Goal: Ask a question: Seek information or help from site administrators or community

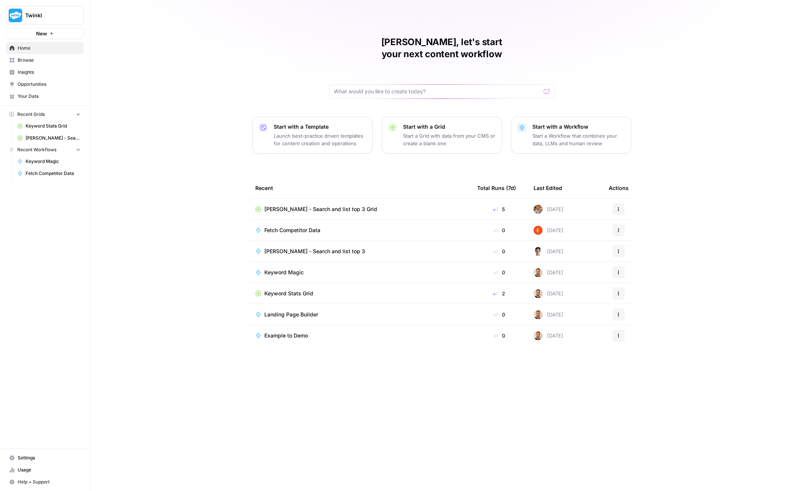
click at [559, 132] on p "Start a Workflow that combines your data, LLMs and human review" at bounding box center [578, 139] width 92 height 15
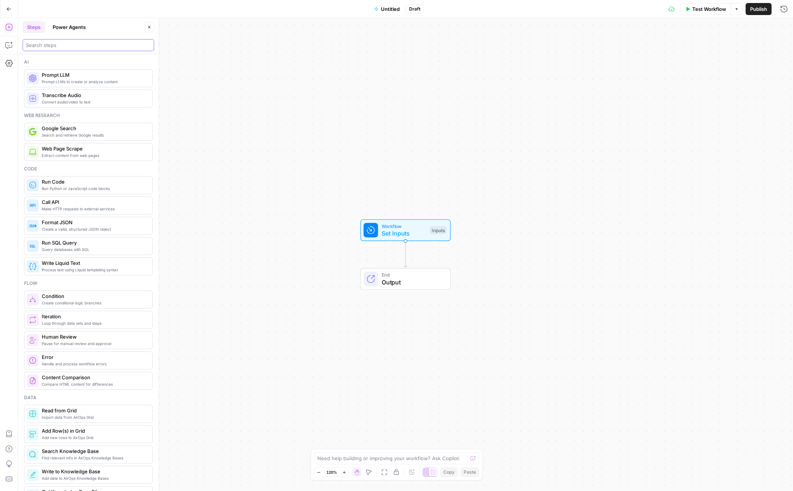
click at [64, 46] on input "search" at bounding box center [88, 45] width 125 height 8
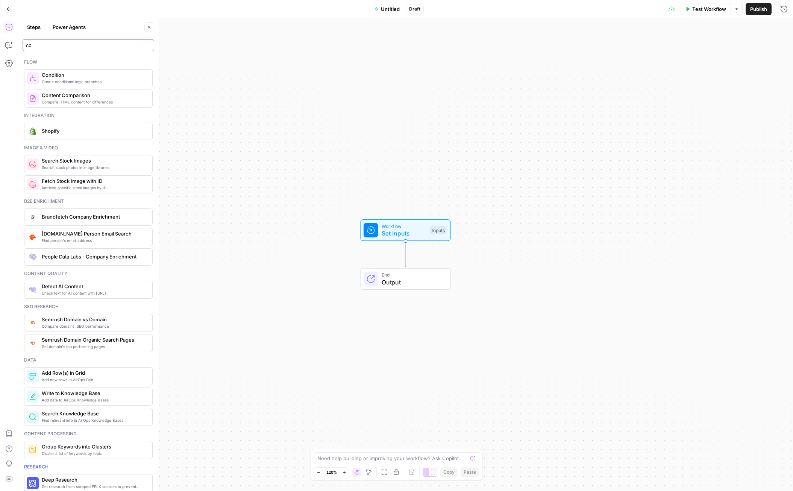
type input "c"
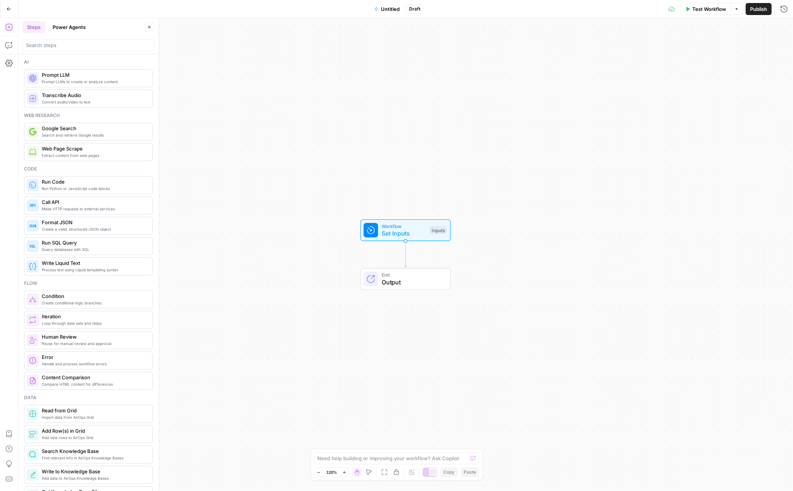
click at [65, 24] on button "Power Agents" at bounding box center [69, 27] width 42 height 12
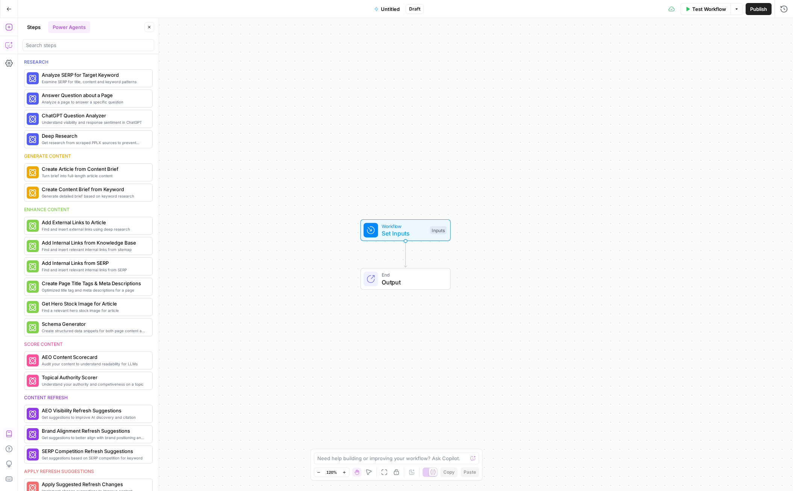
click at [9, 44] on icon "button" at bounding box center [9, 44] width 0 height 0
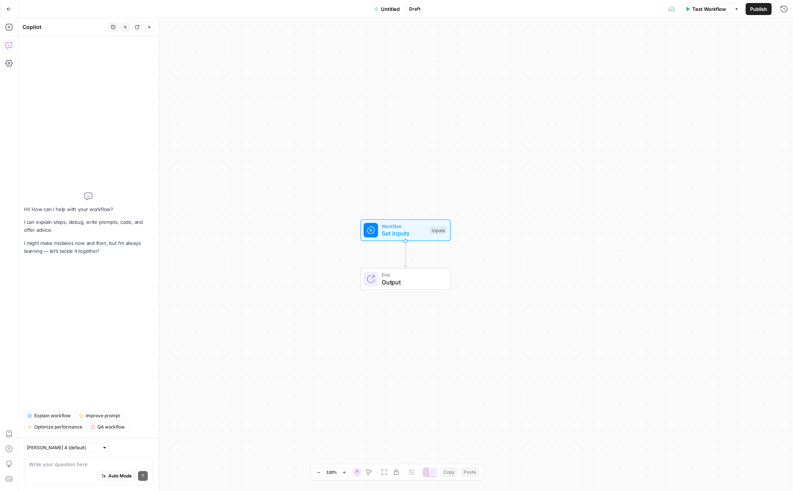
click at [76, 466] on textarea at bounding box center [88, 464] width 119 height 8
click at [66, 464] on textarea at bounding box center [88, 464] width 119 height 8
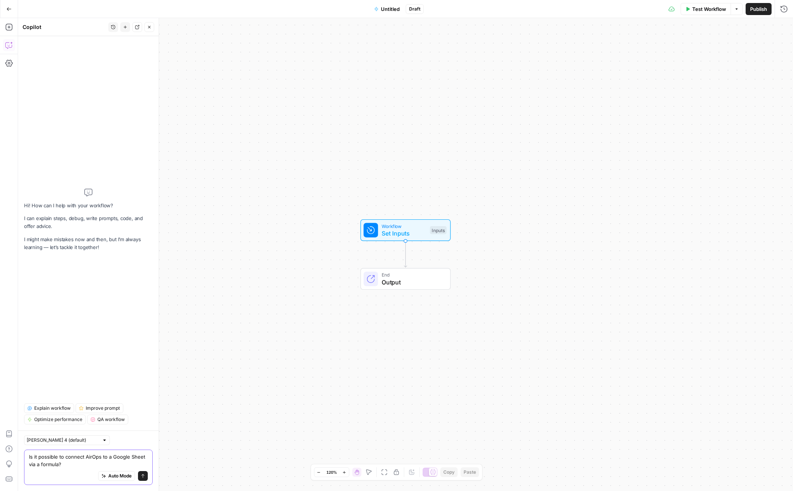
type textarea "Is it possible to connect AirOps to a Google Sheet via a formula?"
click at [143, 475] on icon "submit" at bounding box center [142, 476] width 3 height 4
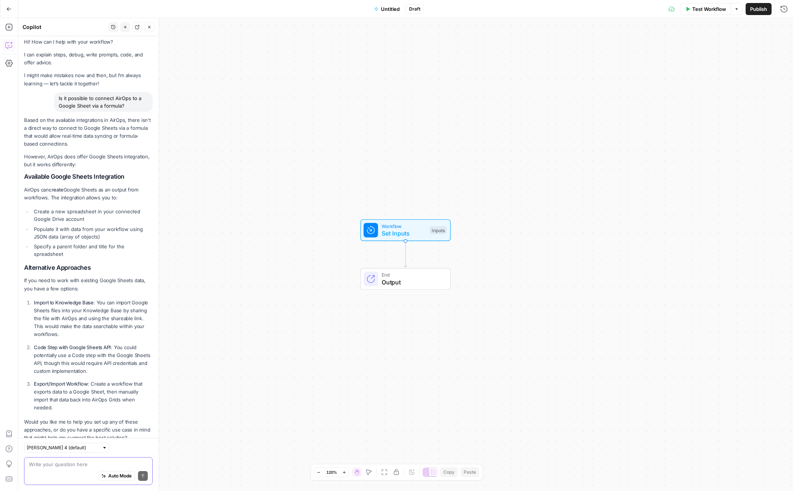
scroll to position [26, 0]
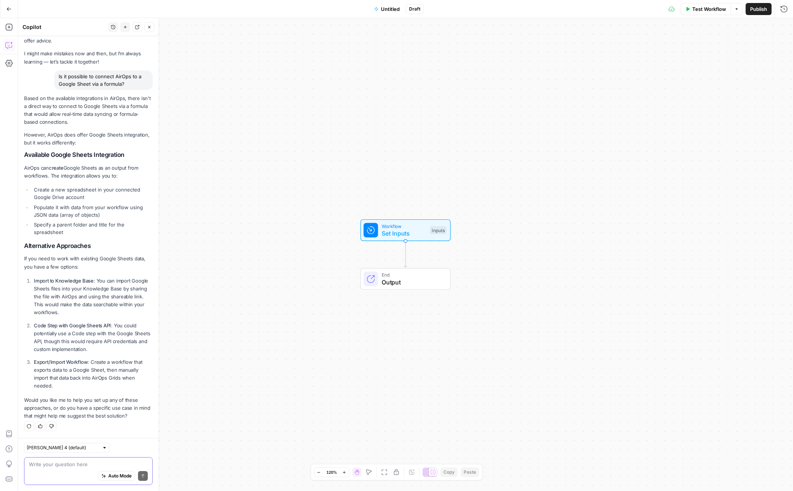
click at [76, 464] on textarea at bounding box center [88, 464] width 119 height 8
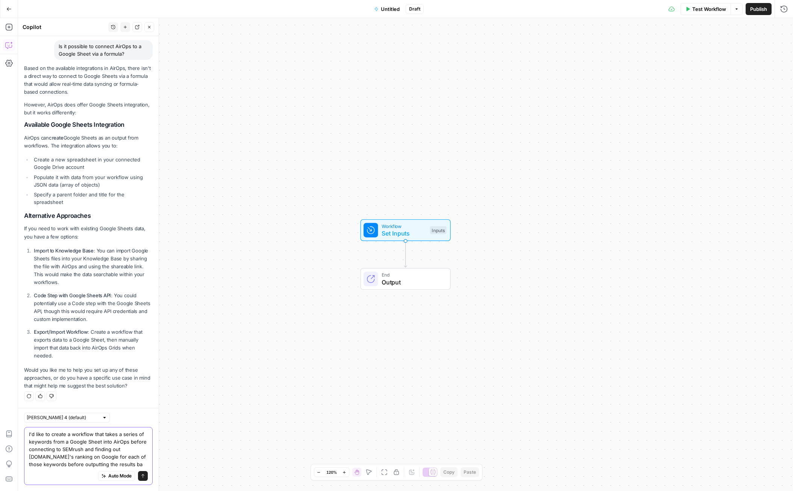
scroll to position [64, 0]
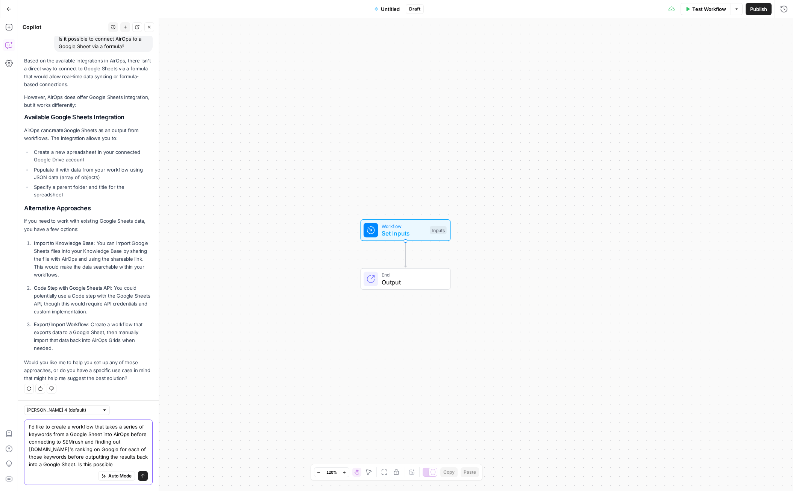
type textarea "I'd like to create a workflow that takes a series of keywords from a Google She…"
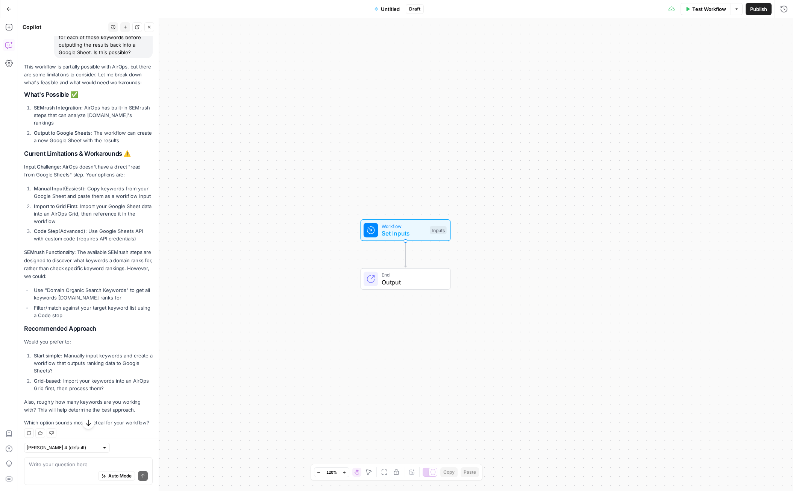
scroll to position [494, 0]
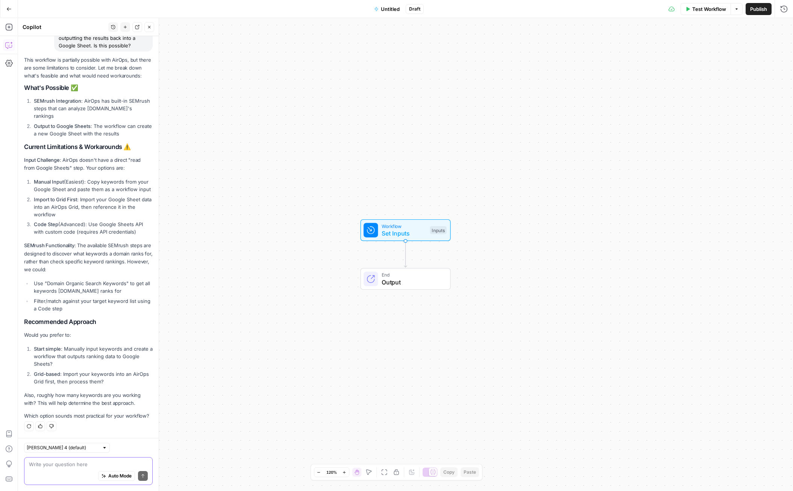
click at [76, 464] on textarea at bounding box center [88, 464] width 119 height 8
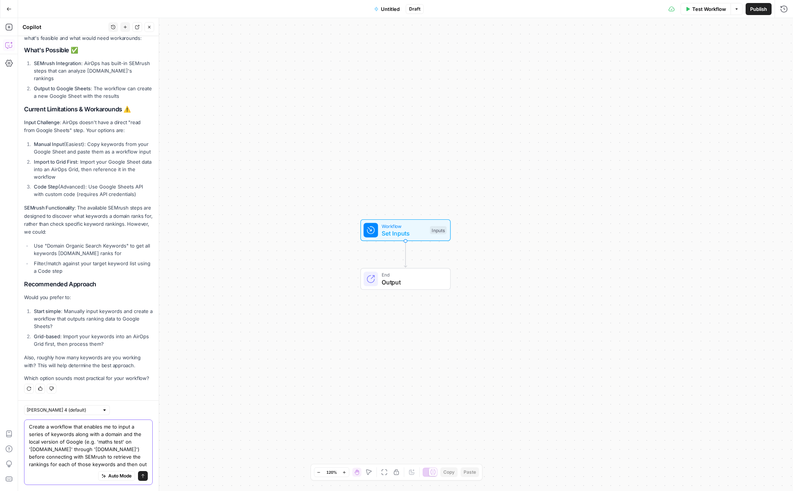
scroll to position [539, 0]
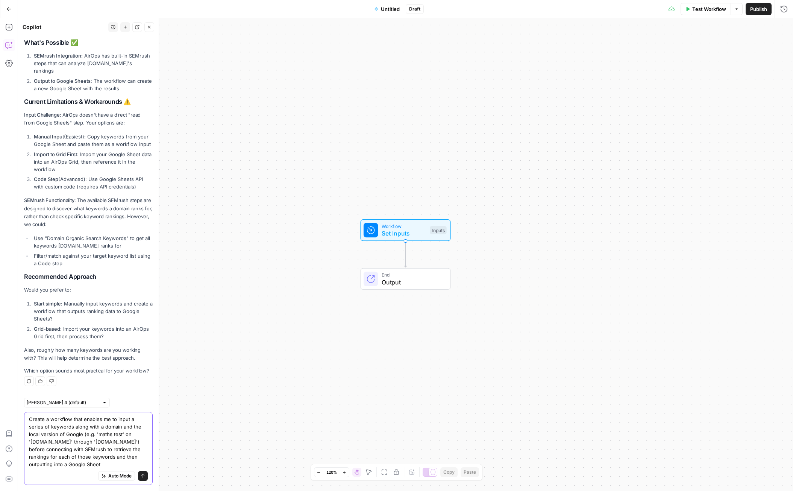
type textarea "Create a workflow that enables me to input a series of keywords along with a do…"
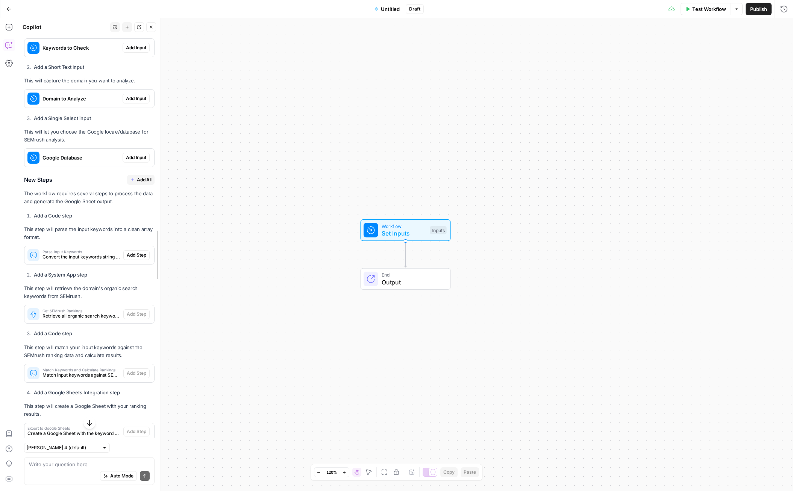
scroll to position [1047, 0]
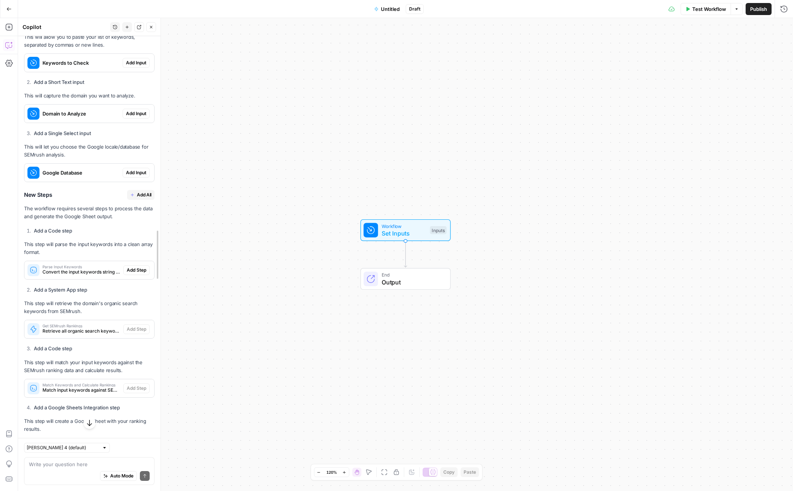
drag, startPoint x: 156, startPoint y: 343, endPoint x: 158, endPoint y: 374, distance: 30.5
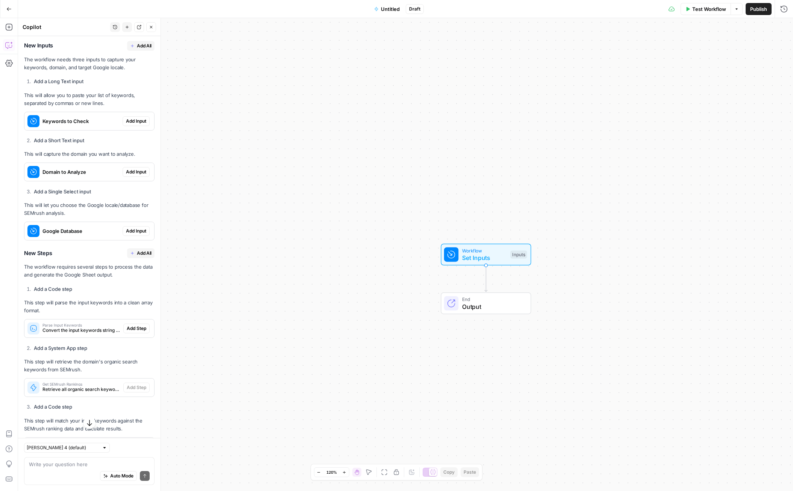
scroll to position [944, 0]
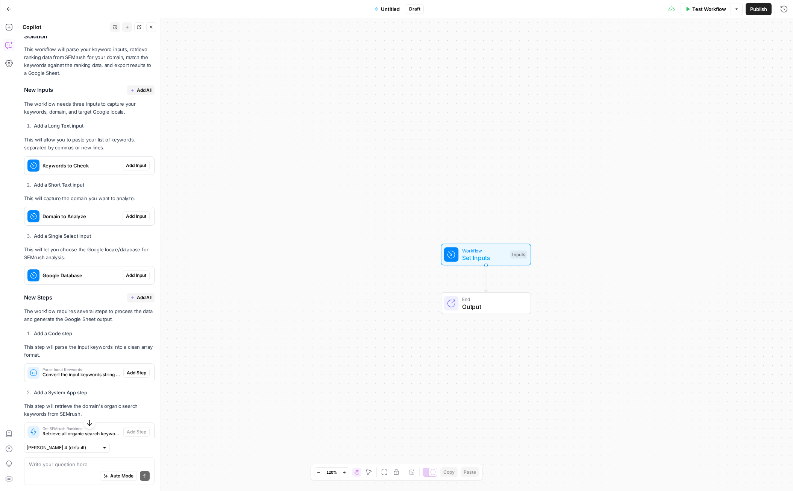
click at [137, 94] on span "Add All" at bounding box center [144, 90] width 15 height 7
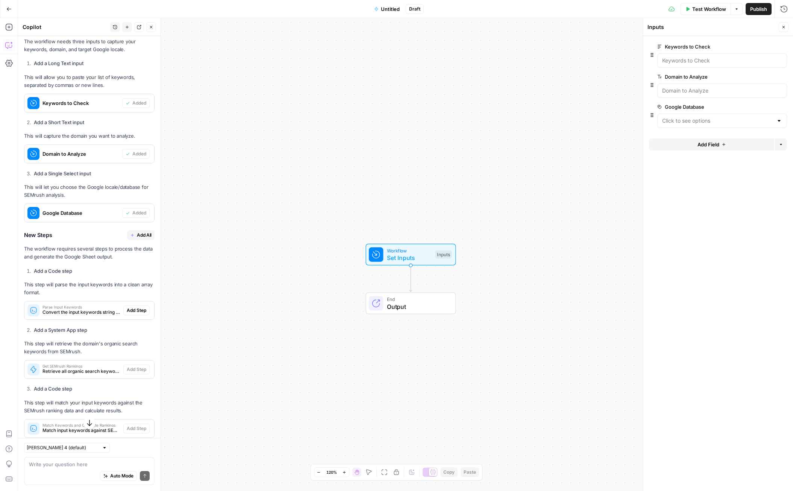
scroll to position [1055, 0]
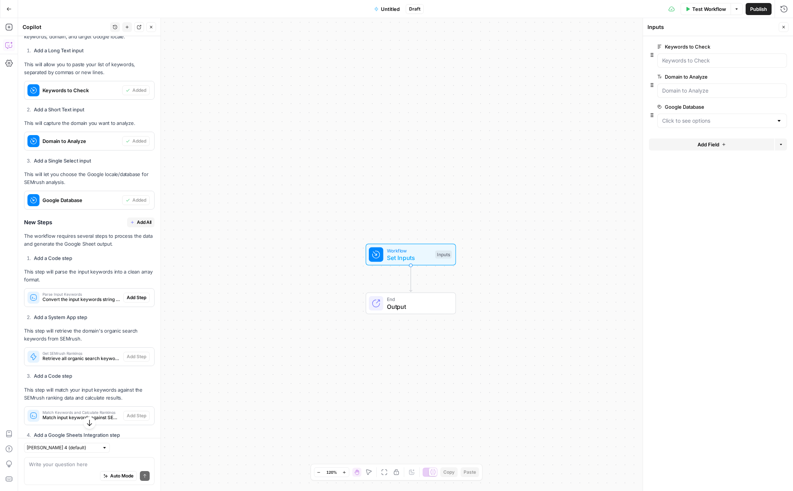
click at [137, 226] on span "Add All" at bounding box center [144, 222] width 15 height 7
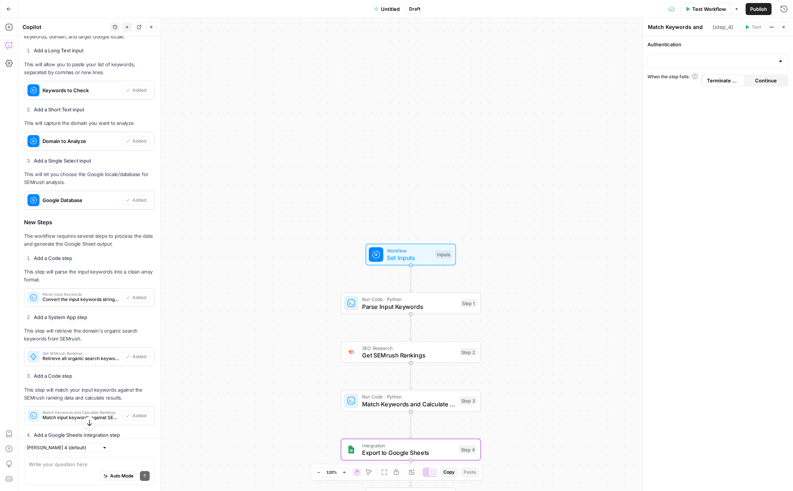
type textarea "Export to Google Sheets"
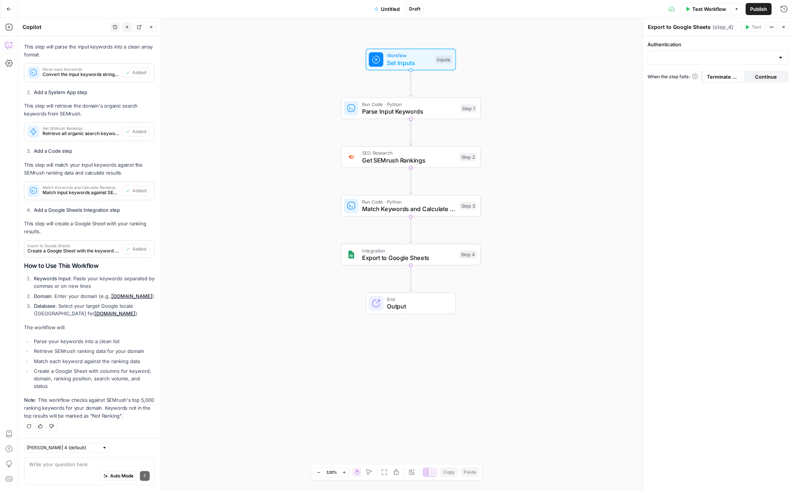
scroll to position [1319, 0]
click at [778, 61] on div at bounding box center [781, 58] width 6 height 8
click at [696, 108] on span "Google Sheets - [PERSON_NAME]" at bounding box center [716, 108] width 125 height 8
type input "Google Sheets - [PERSON_NAME]"
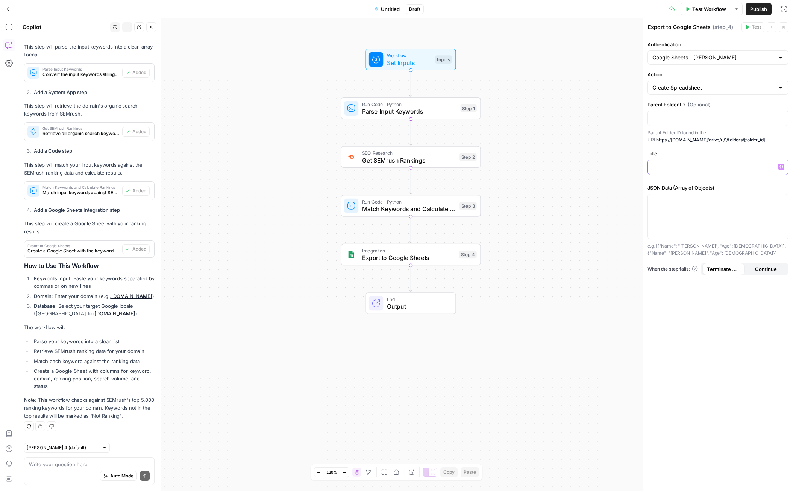
click at [686, 165] on p at bounding box center [717, 167] width 131 height 8
click at [702, 207] on div at bounding box center [718, 216] width 140 height 45
drag, startPoint x: 718, startPoint y: 246, endPoint x: 656, endPoint y: 247, distance: 62.0
click at [656, 247] on p "e.g. [{"Name": "[PERSON_NAME]", "Age": [DEMOGRAPHIC_DATA]}, {"Name": "[PERSON_N…" at bounding box center [717, 249] width 141 height 15
copy p "[{"Name": "[PERSON_NAME]", "Age": [DEMOGRAPHIC_DATA]},"
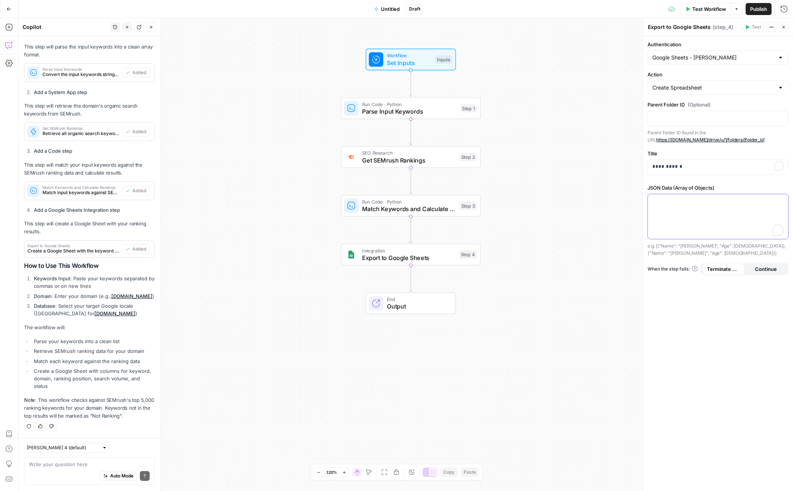
click at [682, 205] on div "To enrich screen reader interactions, please activate Accessibility in Grammarl…" at bounding box center [718, 216] width 140 height 45
paste div "To enrich screen reader interactions, please activate Accessibility in Grammarl…"
drag, startPoint x: 717, startPoint y: 202, endPoint x: 697, endPoint y: 202, distance: 19.9
click at [697, 202] on p "**********" at bounding box center [717, 204] width 131 height 15
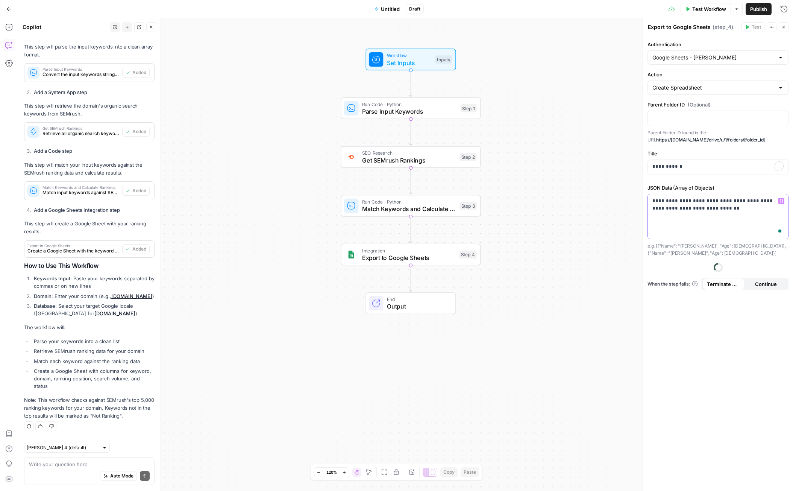
click at [685, 200] on p "**********" at bounding box center [717, 204] width 131 height 15
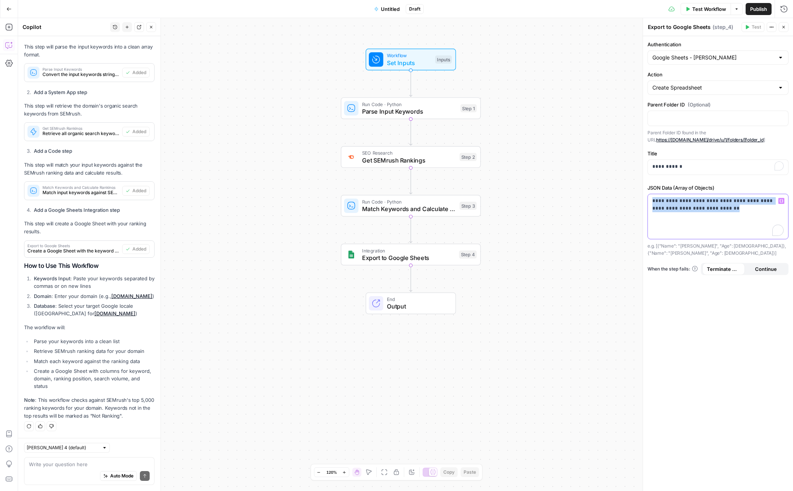
drag, startPoint x: 725, startPoint y: 208, endPoint x: 645, endPoint y: 200, distance: 80.5
click at [645, 200] on div "**********" at bounding box center [718, 254] width 150 height 473
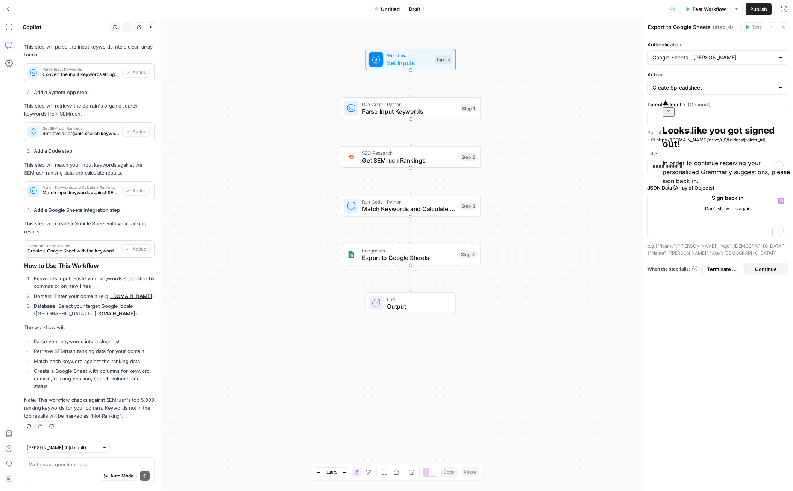
click at [672, 108] on icon "Close" at bounding box center [669, 111] width 6 height 6
